Goal: Task Accomplishment & Management: Complete application form

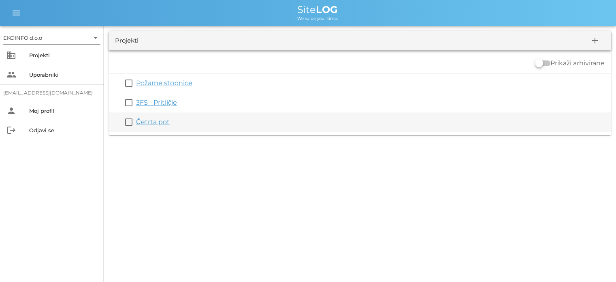
click at [157, 123] on link "Četrta pot" at bounding box center [153, 122] width 34 height 8
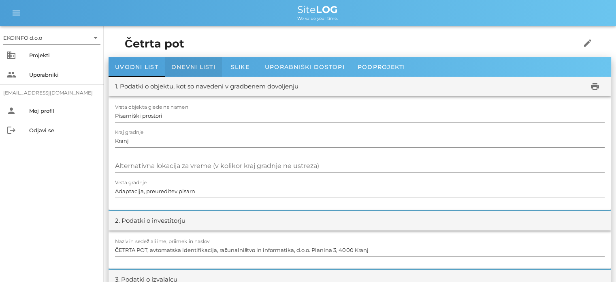
click at [192, 67] on span "Dnevni listi" at bounding box center [193, 66] width 44 height 7
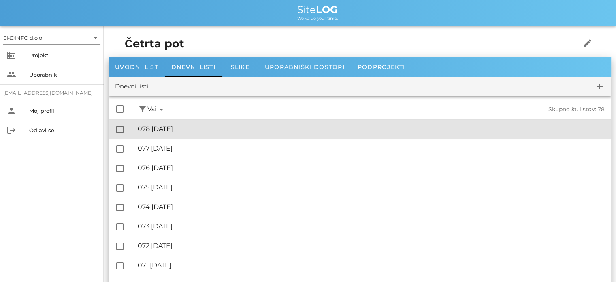
click at [180, 134] on div "🔏 078 [DATE] ✓ Podpisal: Nadzornik ✓ Podpisal: Sestavljalec ✓ Podpisal: Odgovor…" at bounding box center [371, 129] width 467 height 18
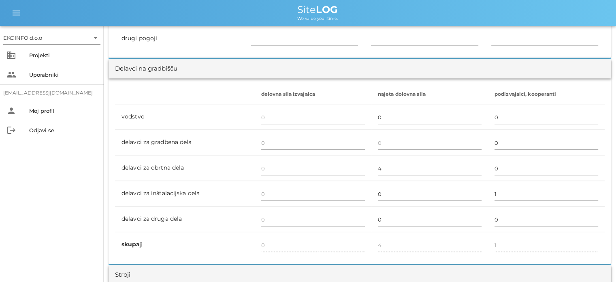
scroll to position [446, 0]
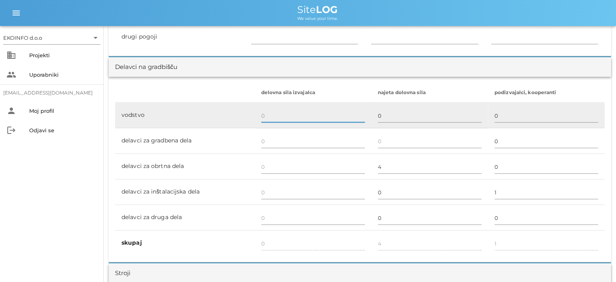
click at [272, 116] on input "text" at bounding box center [313, 115] width 104 height 13
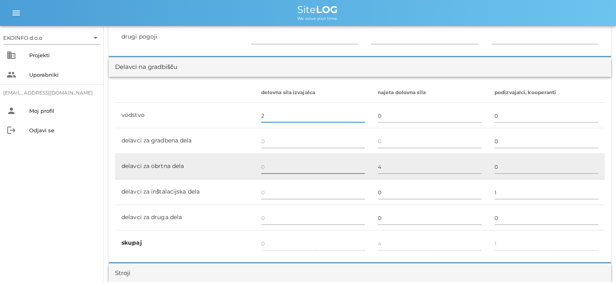
type input "2"
click at [266, 167] on input "text" at bounding box center [313, 166] width 104 height 13
click at [265, 166] on input "2" at bounding box center [313, 166] width 104 height 13
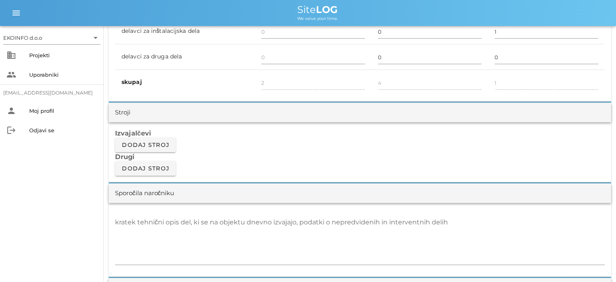
scroll to position [608, 0]
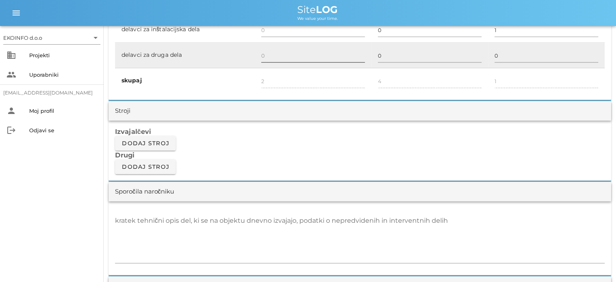
type input "2"
type input "4"
click at [263, 56] on input "text" at bounding box center [313, 55] width 104 height 13
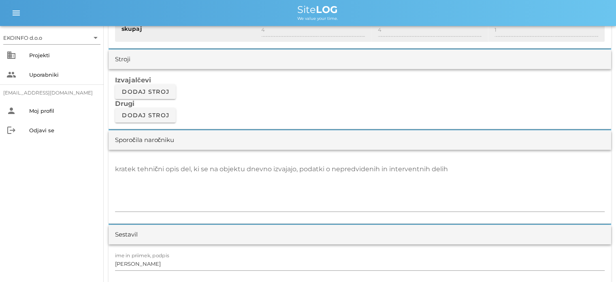
scroll to position [567, 0]
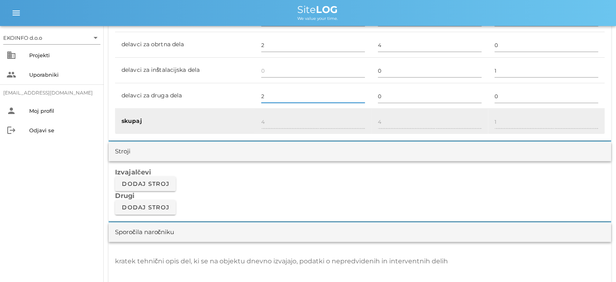
type input "2"
type input "6"
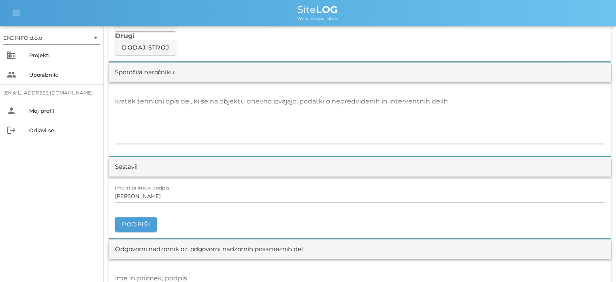
scroll to position [729, 0]
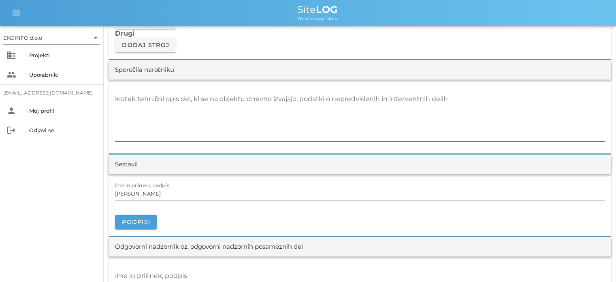
click at [120, 108] on textarea "kratek tehnični opis del, ki se na objektu dnevno izvajajo, podatki o nepredvid…" at bounding box center [360, 116] width 490 height 49
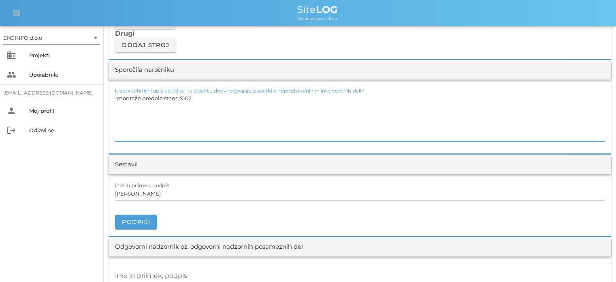
click at [181, 98] on textarea "-montaža predele stene S102" at bounding box center [360, 116] width 490 height 49
click at [183, 97] on textarea "-montaža predele stene S102" at bounding box center [360, 116] width 490 height 49
click at [183, 96] on textarea "-montaža predele stene Z02" at bounding box center [360, 116] width 490 height 49
click at [199, 95] on textarea "-montaža predele stene Z102" at bounding box center [360, 116] width 490 height 49
click at [156, 197] on input "[PERSON_NAME]" at bounding box center [360, 193] width 490 height 13
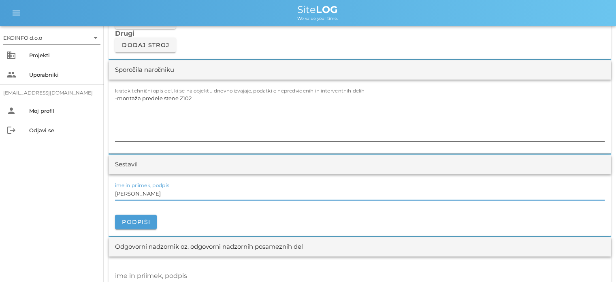
click at [198, 97] on textarea "-montaža predele stene Z102" at bounding box center [360, 116] width 490 height 49
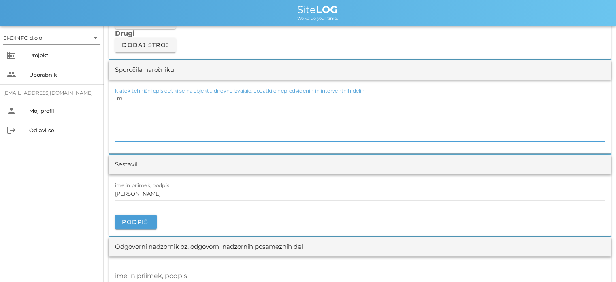
type textarea "-"
click at [204, 97] on textarea "- začetek postavitve stene Z102 -ojačitev stene S102" at bounding box center [360, 116] width 490 height 49
type textarea "- začetek postavitve stene Z102 -ojačitev stene S102"
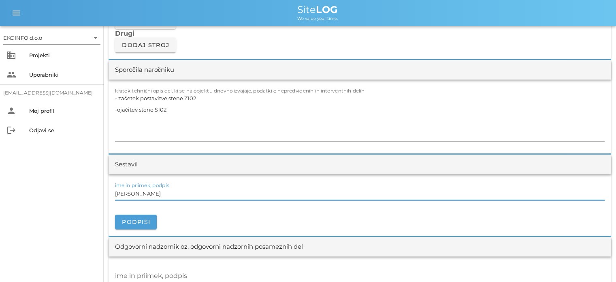
click at [150, 189] on input "[PERSON_NAME]" at bounding box center [360, 193] width 490 height 13
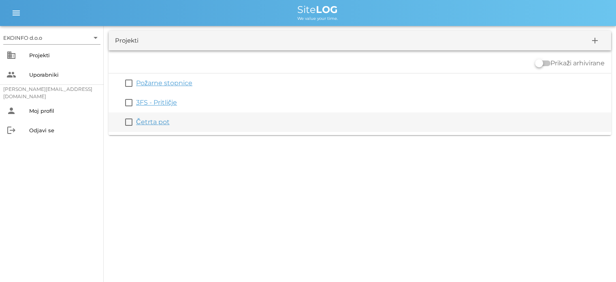
click at [136, 119] on link "Četrta pot" at bounding box center [153, 122] width 34 height 8
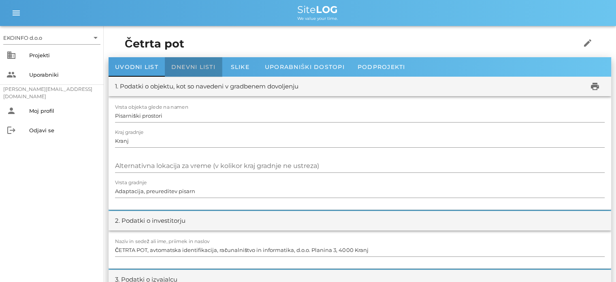
drag, startPoint x: 170, startPoint y: 61, endPoint x: 174, endPoint y: 62, distance: 4.5
click at [172, 62] on div "Dnevni listi" at bounding box center [193, 66] width 57 height 19
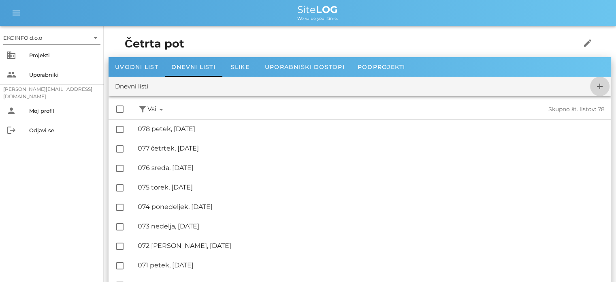
click at [594, 89] on span "add" at bounding box center [599, 86] width 19 height 10
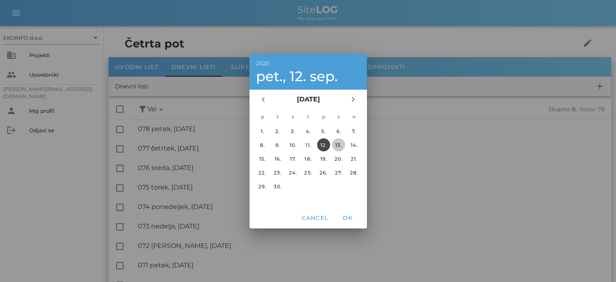
click at [341, 145] on div "13." at bounding box center [338, 144] width 13 height 6
click at [349, 216] on span "OK" at bounding box center [347, 217] width 19 height 7
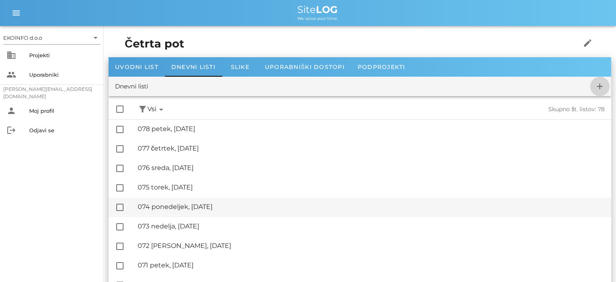
checkbox input "false"
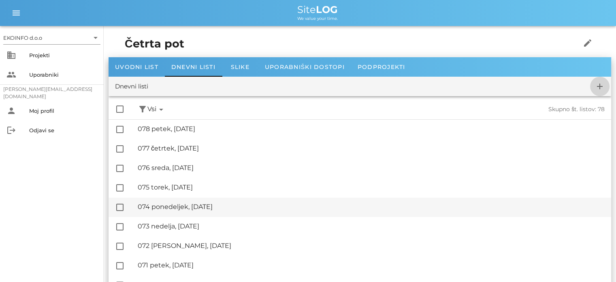
checkbox input "false"
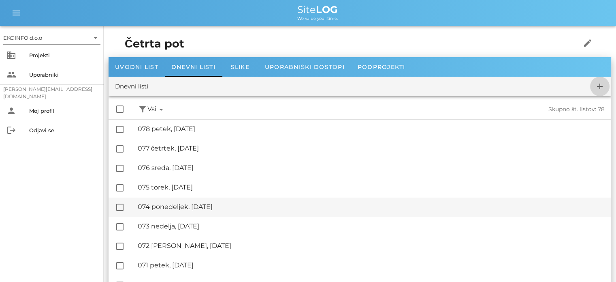
checkbox input "false"
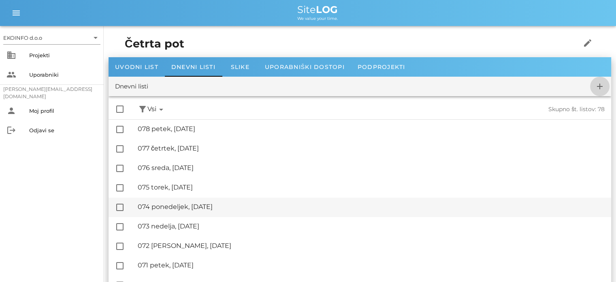
checkbox input "false"
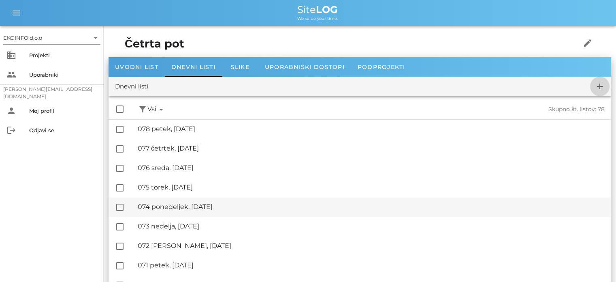
checkbox input "false"
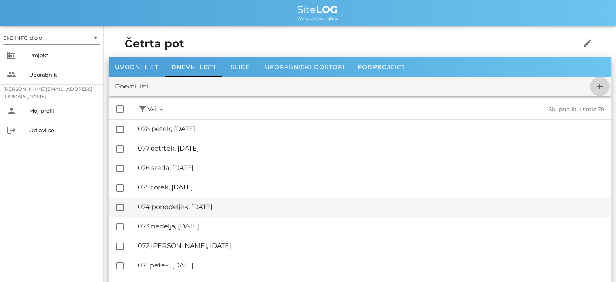
checkbox input "false"
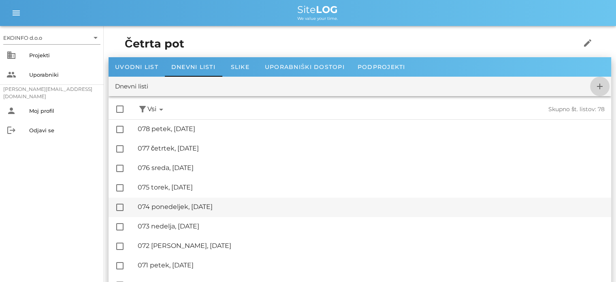
checkbox input "false"
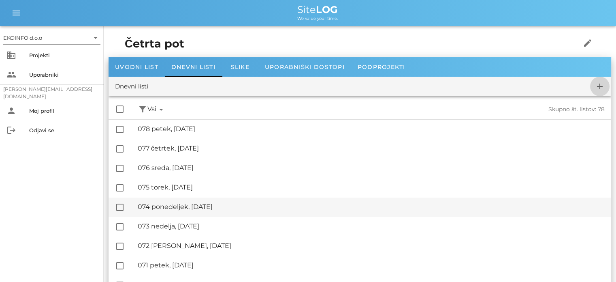
checkbox input "false"
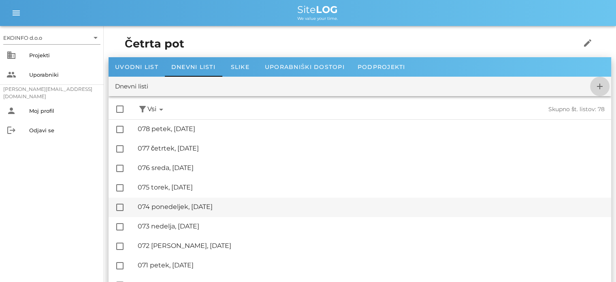
checkbox input "false"
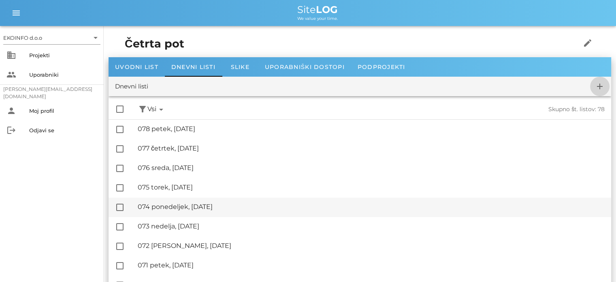
checkbox input "false"
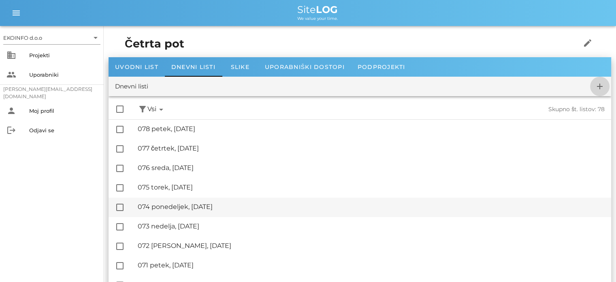
checkbox input "false"
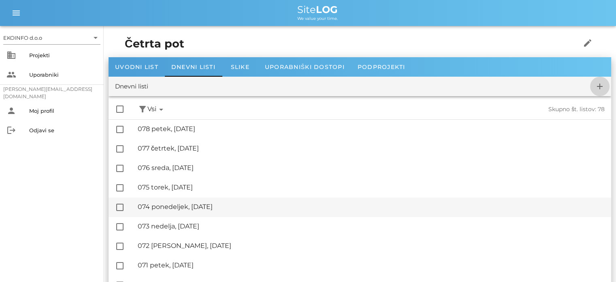
checkbox input "false"
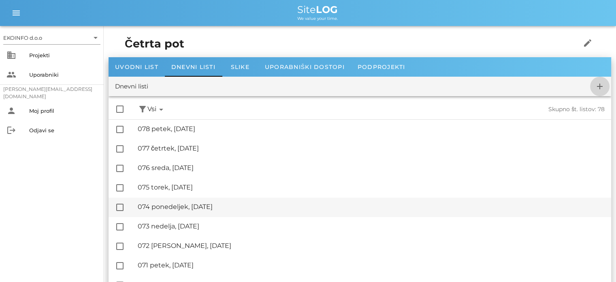
checkbox input "false"
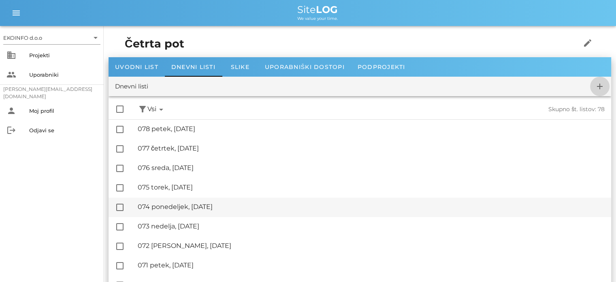
checkbox input "false"
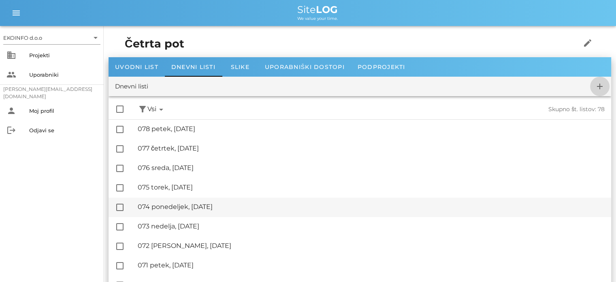
checkbox input "false"
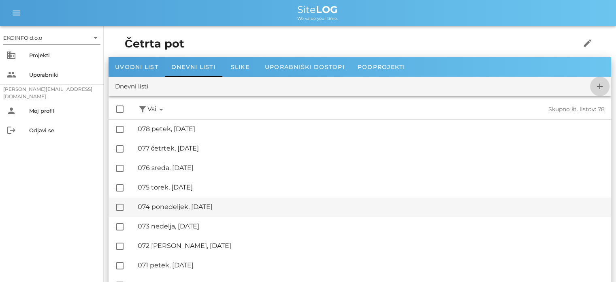
checkbox input "false"
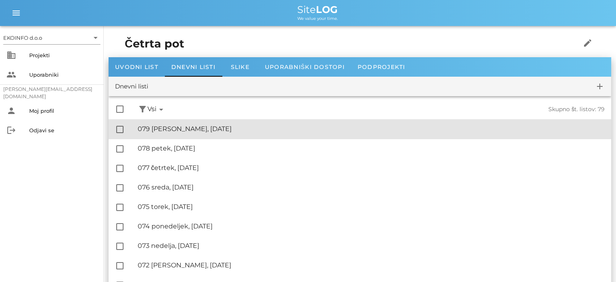
click at [173, 126] on div "🔏 079 sobota, 13.09.2025" at bounding box center [371, 129] width 467 height 8
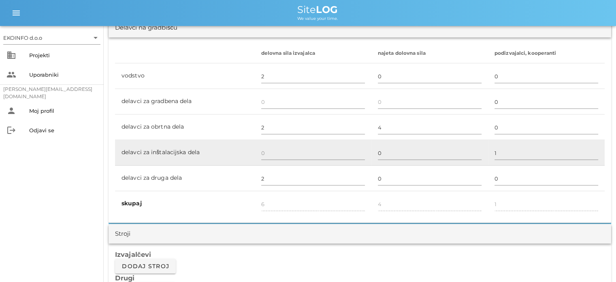
scroll to position [486, 0]
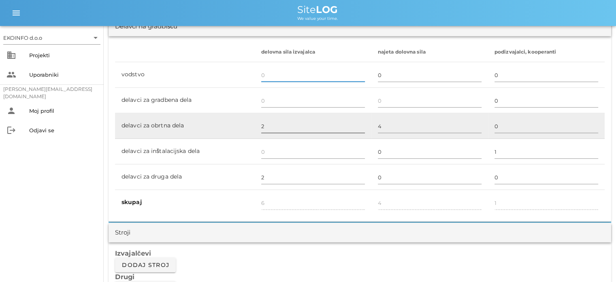
type input "4"
click at [272, 127] on input "text" at bounding box center [313, 126] width 104 height 13
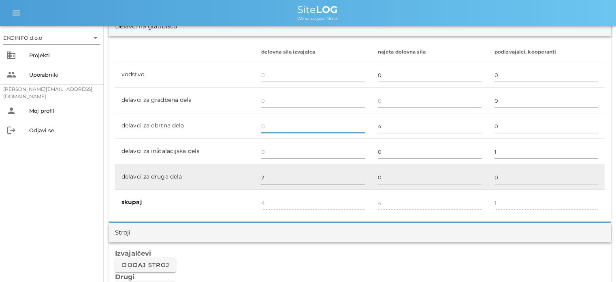
type input "2"
click at [269, 176] on input "2" at bounding box center [313, 177] width 104 height 13
click at [269, 181] on input "text" at bounding box center [313, 177] width 104 height 13
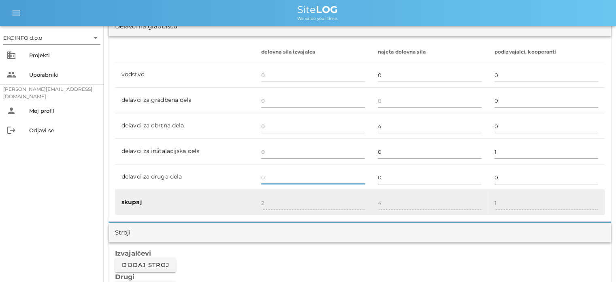
type input "0"
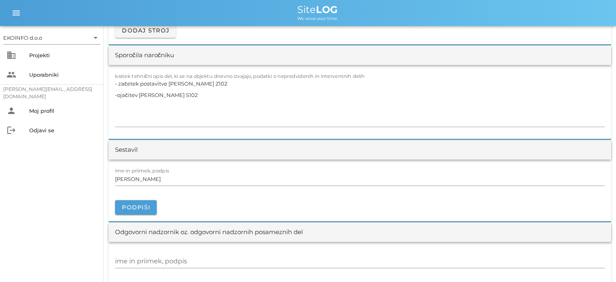
scroll to position [729, 0]
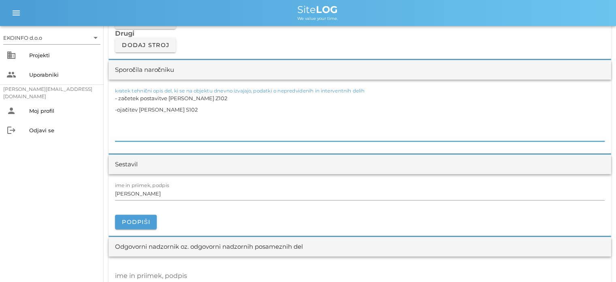
drag, startPoint x: 172, startPoint y: 113, endPoint x: 113, endPoint y: 100, distance: 60.3
click at [113, 100] on div "kratek tehnični opis del, ki se na objektu dnevno izvajajo, podatki o nepredvid…" at bounding box center [360, 116] width 503 height 74
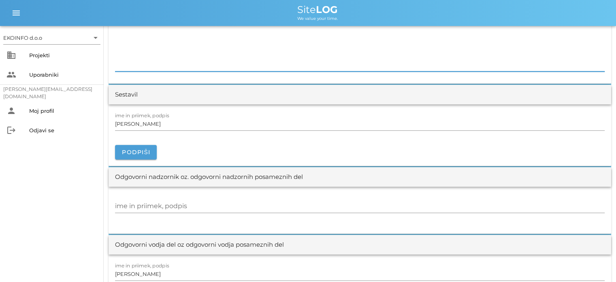
scroll to position [810, 0]
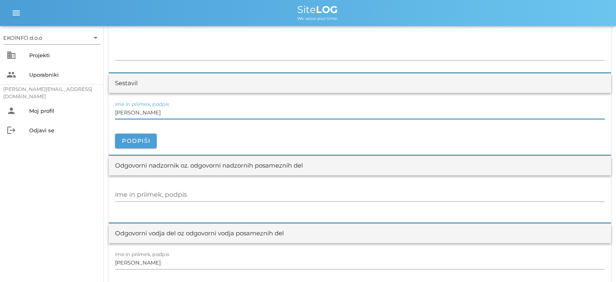
click at [152, 111] on input "[PERSON_NAME]" at bounding box center [360, 112] width 490 height 13
